Goal: Information Seeking & Learning: Learn about a topic

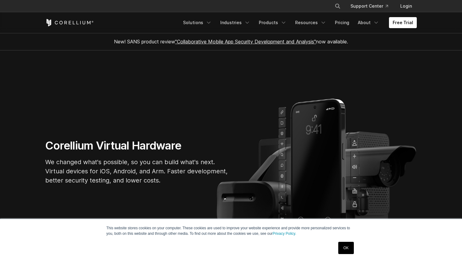
click at [344, 248] on link "OK" at bounding box center [346, 248] width 16 height 12
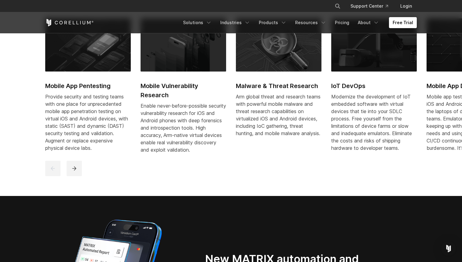
scroll to position [340, 0]
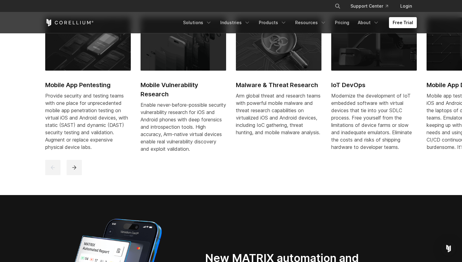
click at [71, 85] on h2 "Mobile App Pentesting" at bounding box center [88, 84] width 86 height 9
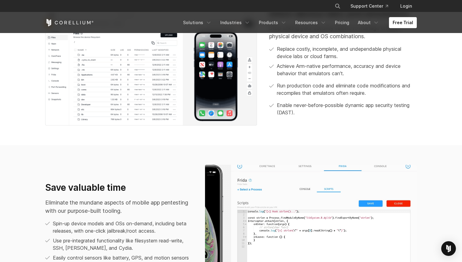
scroll to position [186, 0]
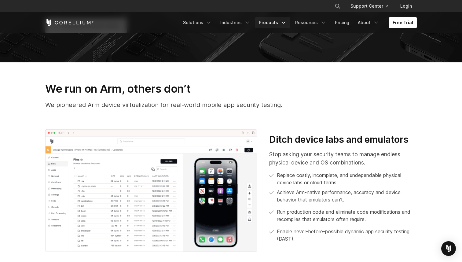
click at [274, 24] on link "Products" at bounding box center [272, 22] width 35 height 11
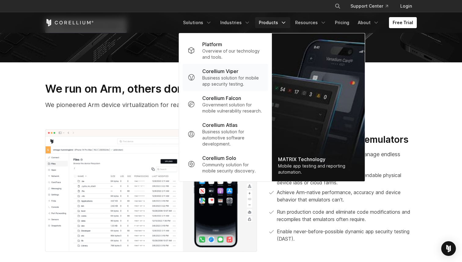
click at [239, 75] on p "Business solution for mobile app security testing." at bounding box center [232, 81] width 61 height 12
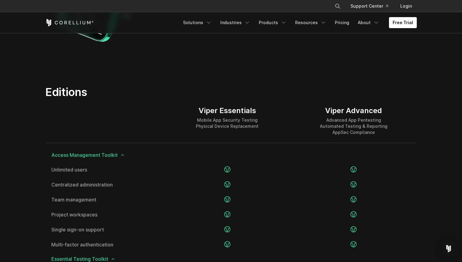
scroll to position [708, 0]
